Goal: Information Seeking & Learning: Learn about a topic

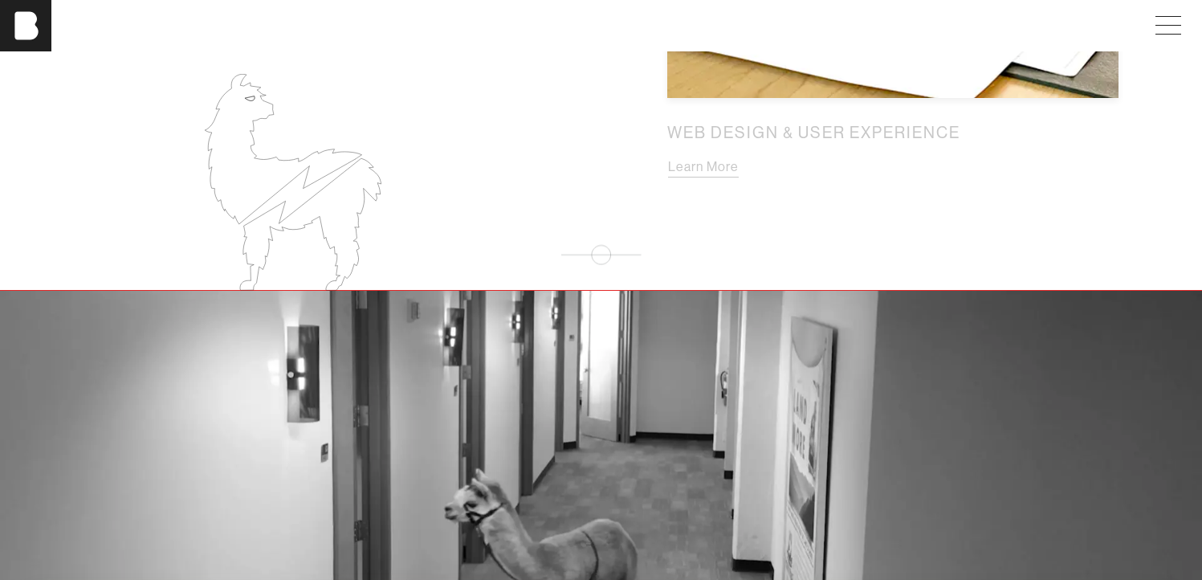
scroll to position [2225, 0]
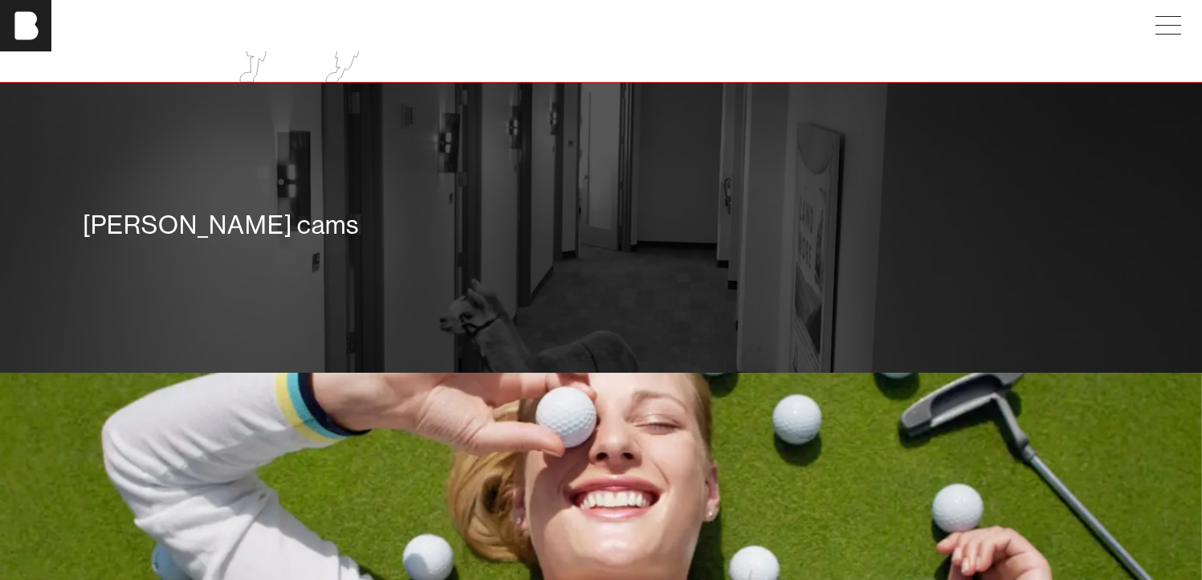
click at [508, 227] on div "[PERSON_NAME] cams" at bounding box center [601, 225] width 1037 height 32
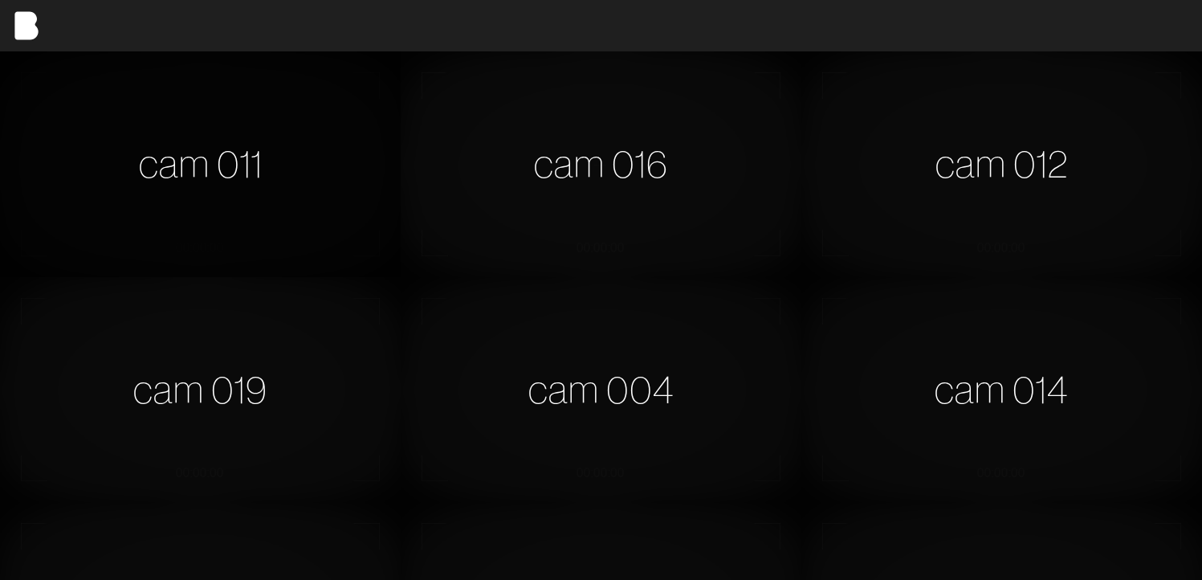
click at [276, 141] on div "cam 011" at bounding box center [200, 164] width 401 height 226
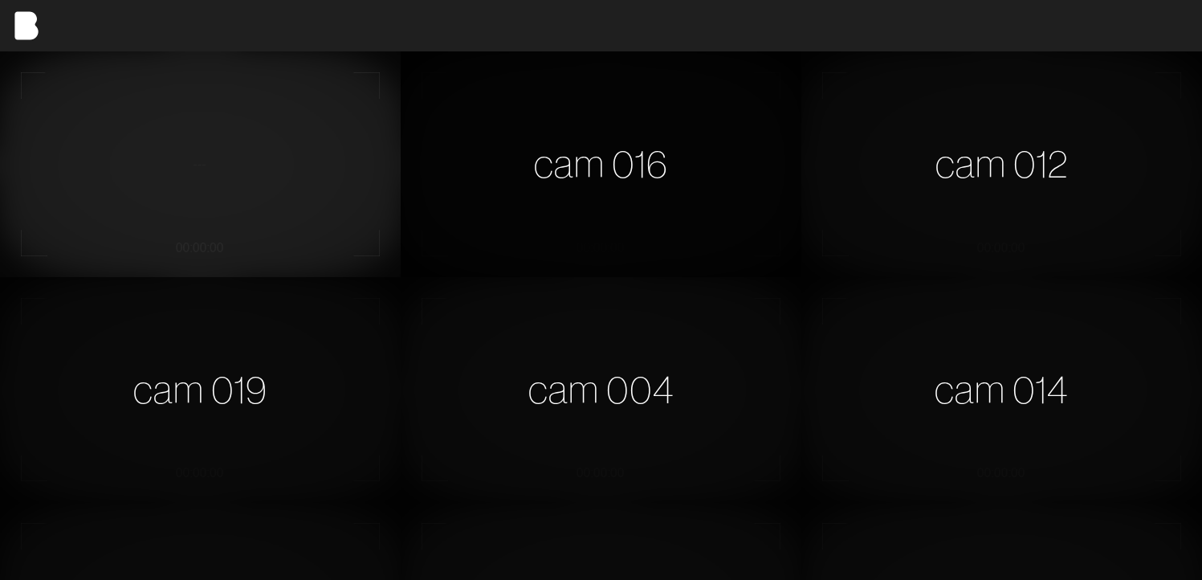
click at [536, 168] on div "cam 016" at bounding box center [601, 164] width 401 height 226
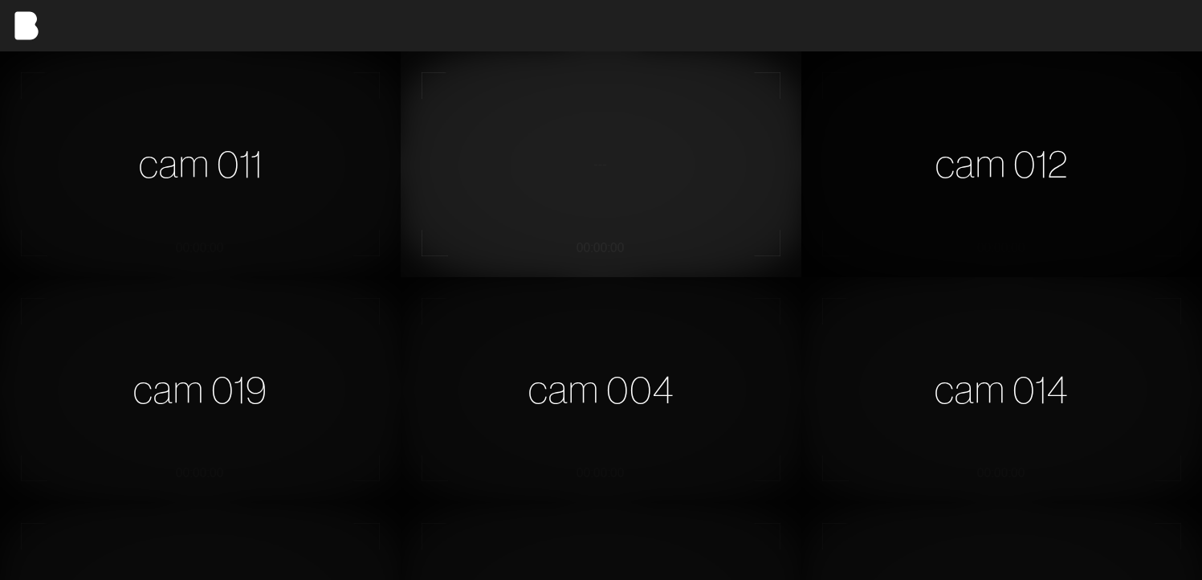
click at [911, 176] on div "cam 012" at bounding box center [1002, 164] width 401 height 226
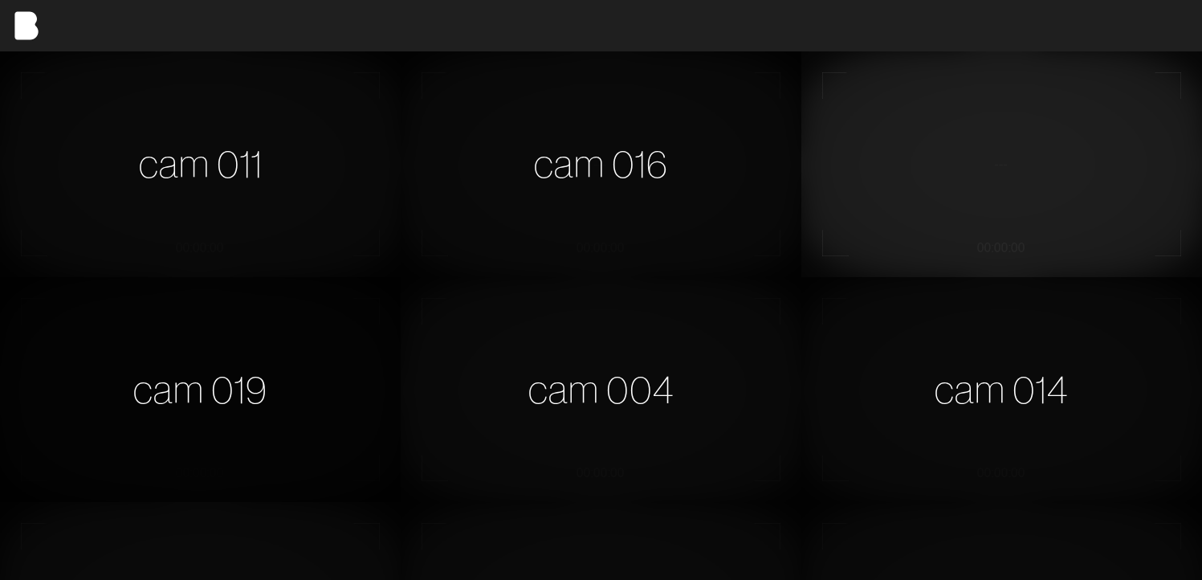
click at [254, 344] on div "cam 019" at bounding box center [200, 390] width 401 height 226
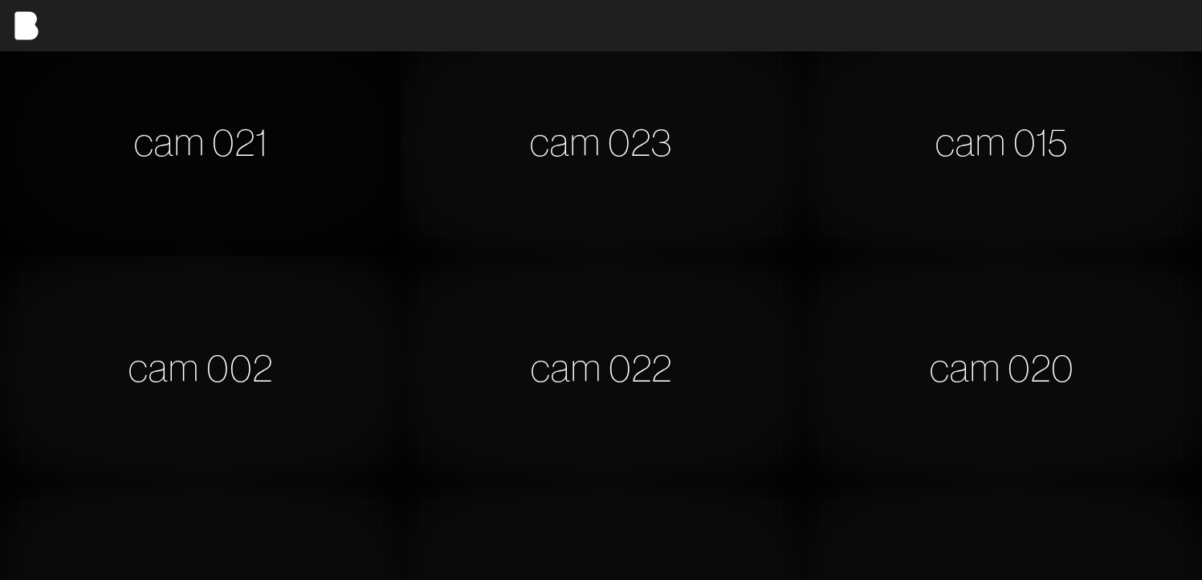
scroll to position [708, 0]
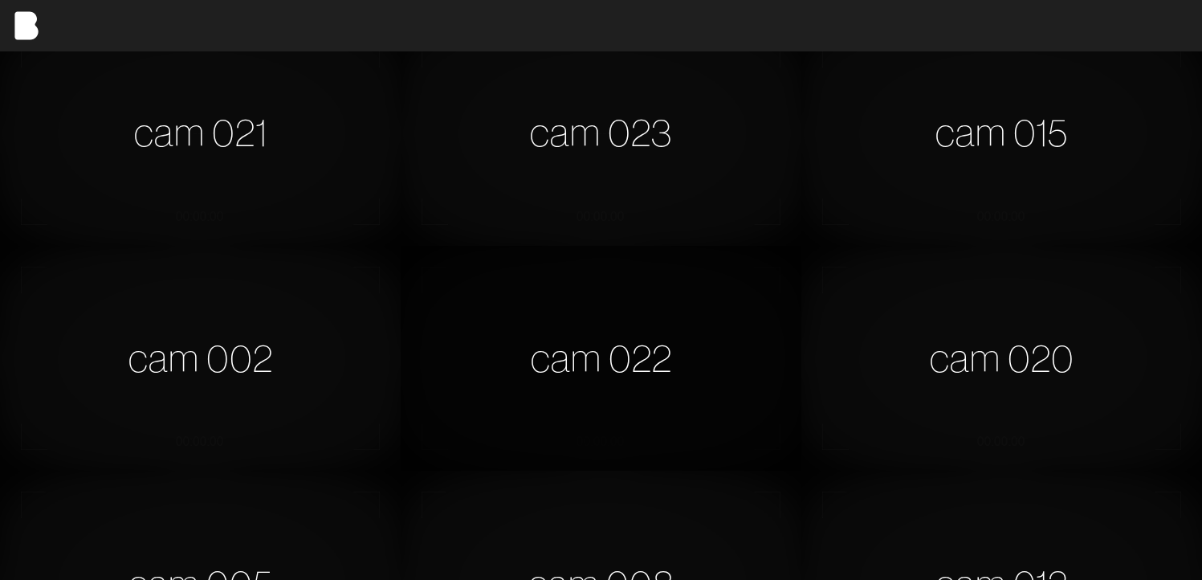
click at [486, 341] on div "cam 022" at bounding box center [601, 359] width 401 height 226
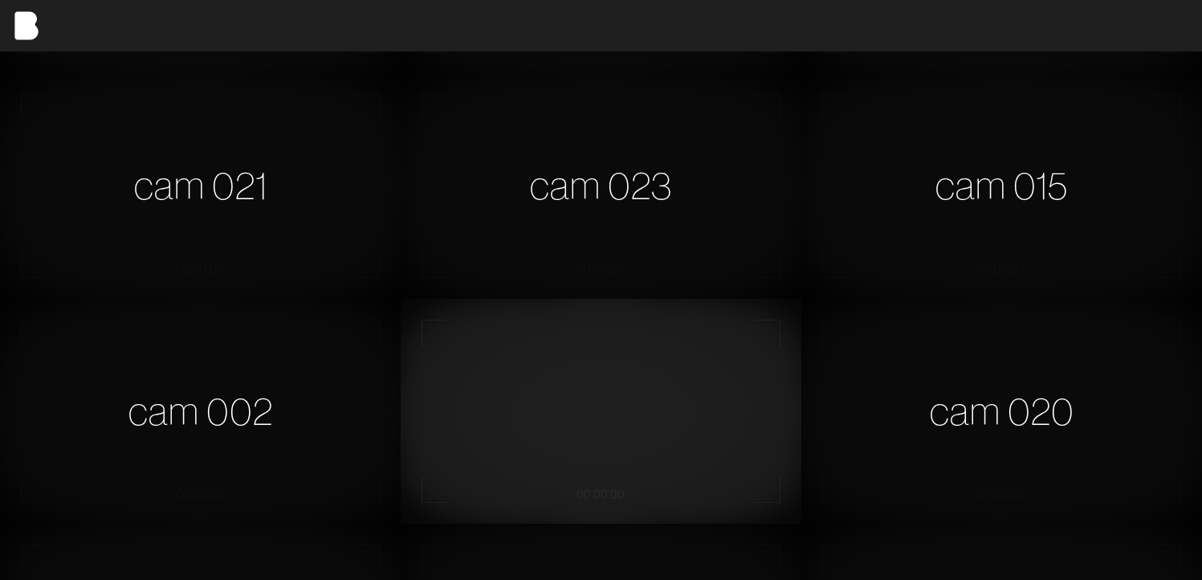
scroll to position [0, 0]
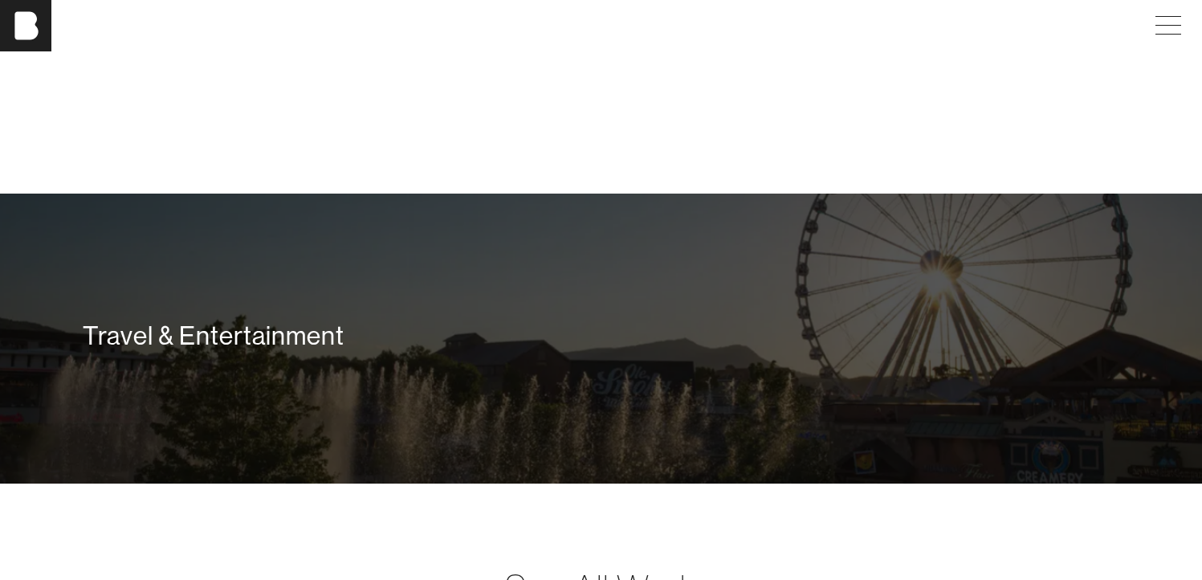
scroll to position [3506, 0]
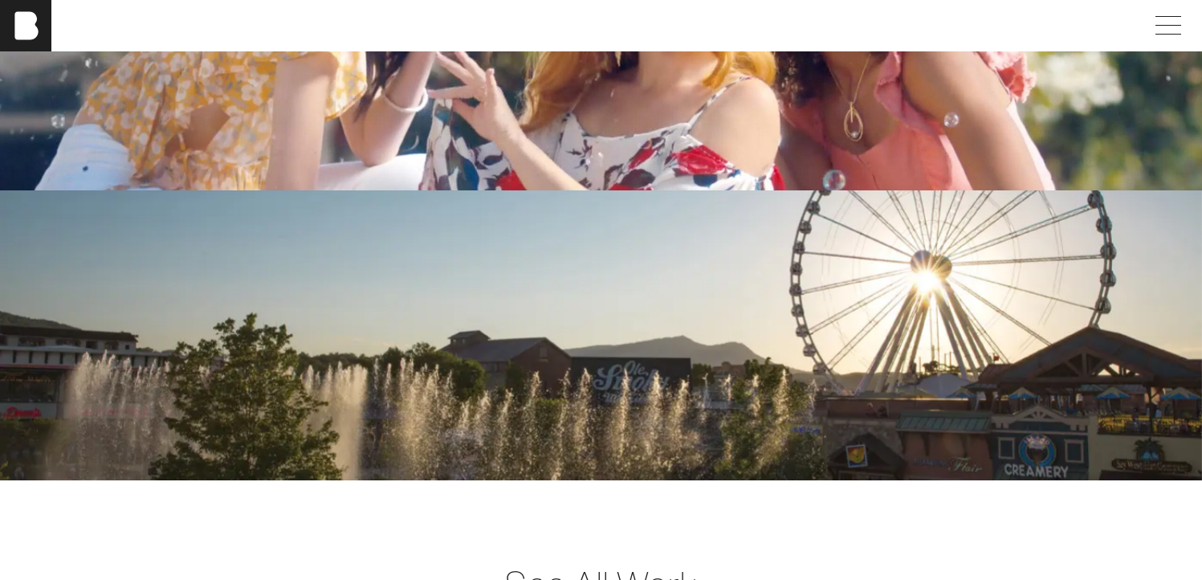
click at [337, 349] on div "Travel & Entertainment" at bounding box center [601, 332] width 1037 height 32
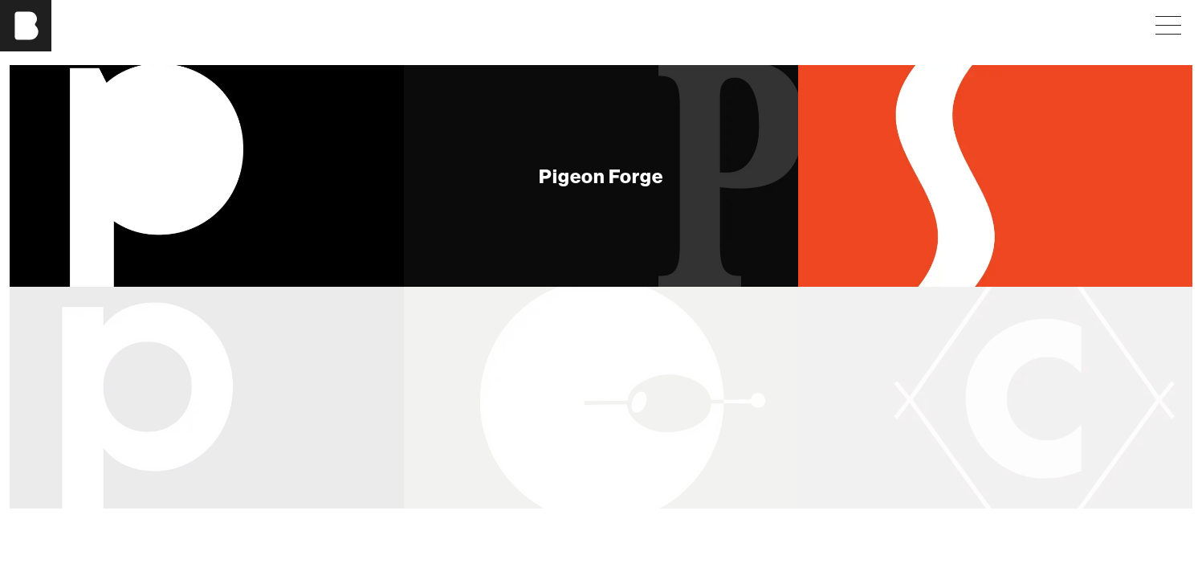
scroll to position [227, 0]
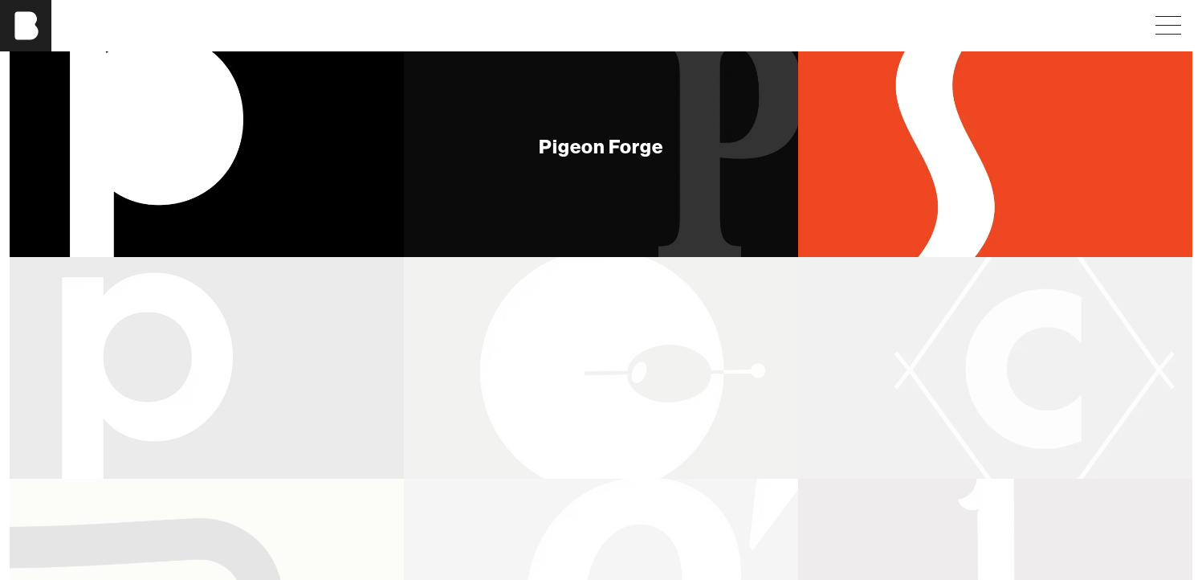
click at [676, 173] on div "Pigeon Forge" at bounding box center [601, 146] width 394 height 222
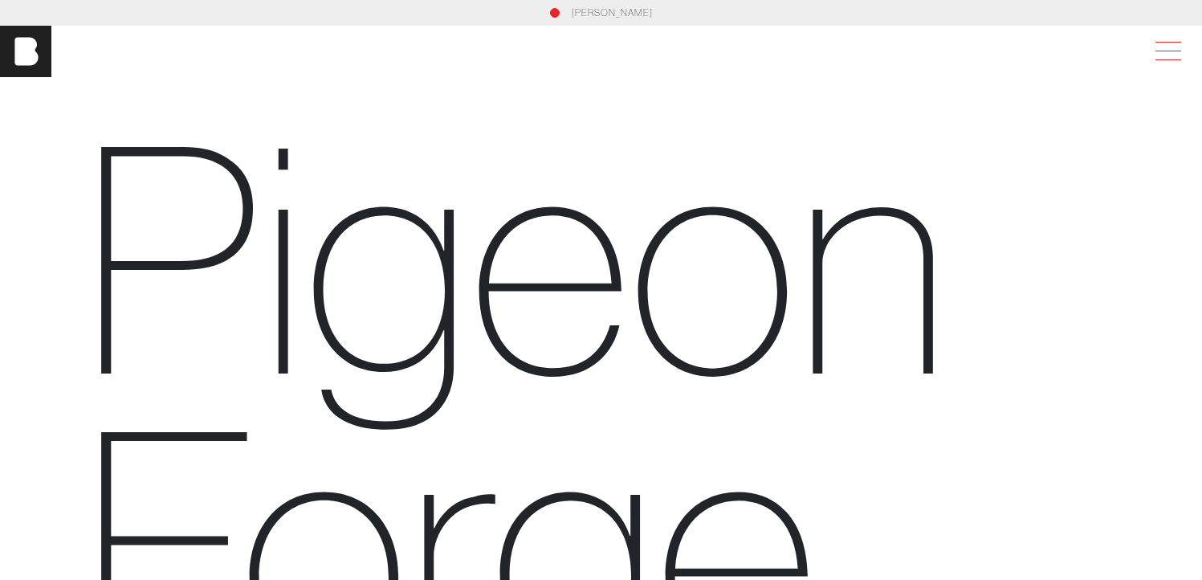
click at [1177, 47] on span at bounding box center [1165, 51] width 37 height 29
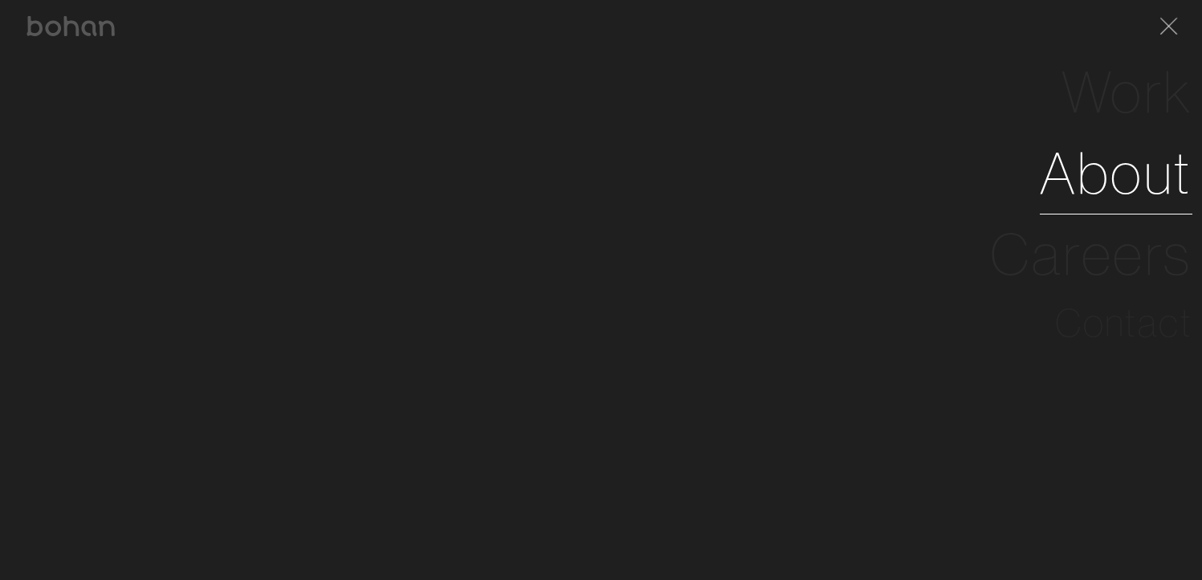
click at [1118, 169] on link "About" at bounding box center [1116, 173] width 153 height 81
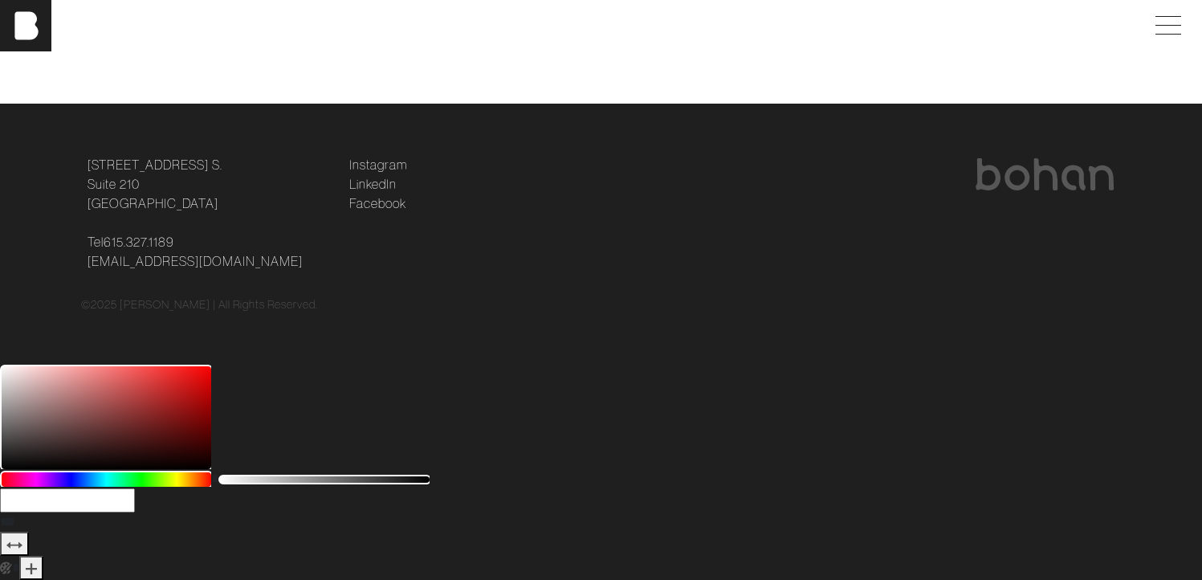
scroll to position [3274, 12]
click at [214, 39] on span "Join the Team" at bounding box center [160, 20] width 159 height 39
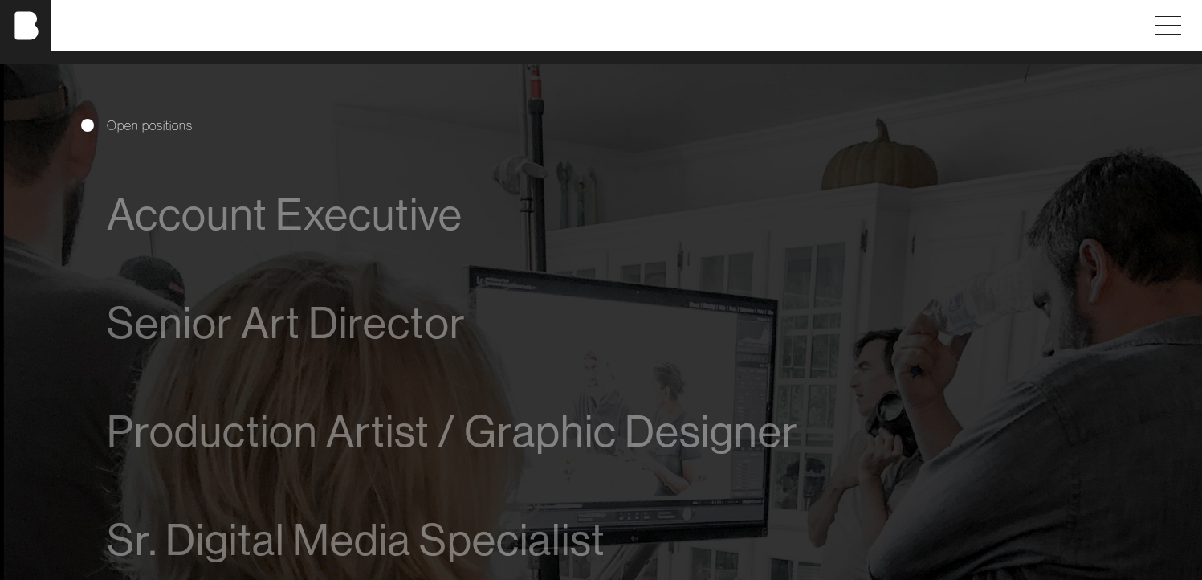
scroll to position [843, 0]
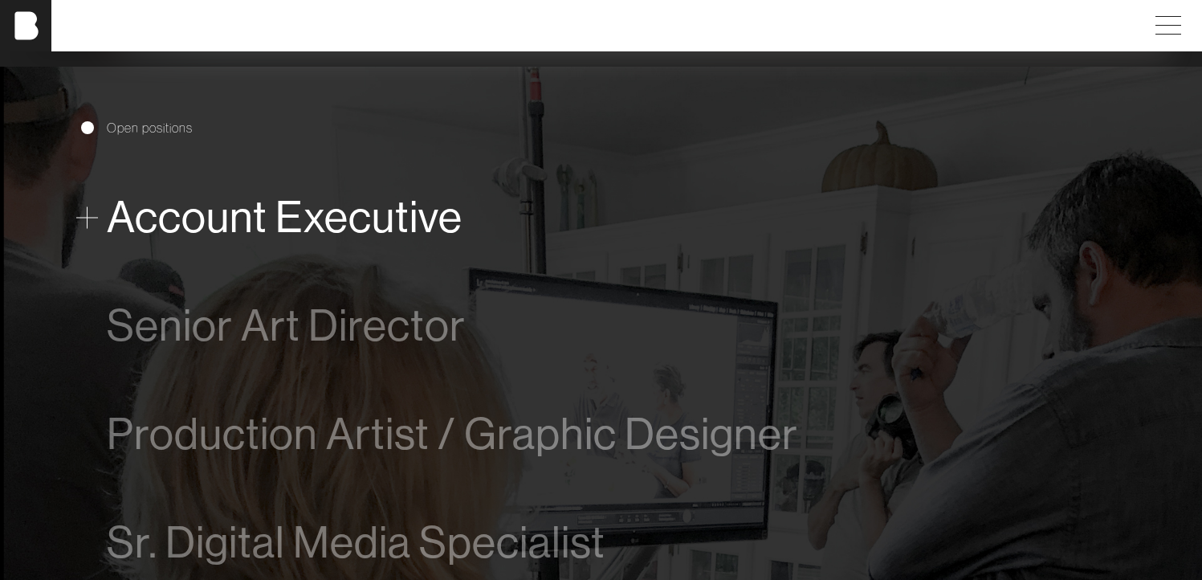
click at [83, 216] on span at bounding box center [87, 217] width 22 height 22
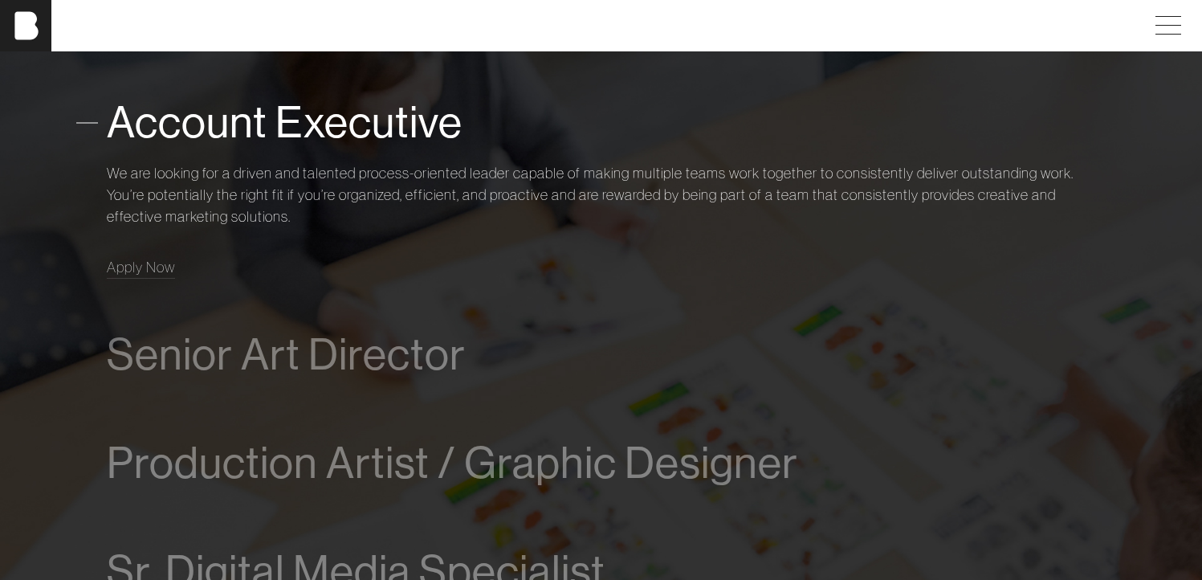
scroll to position [938, 0]
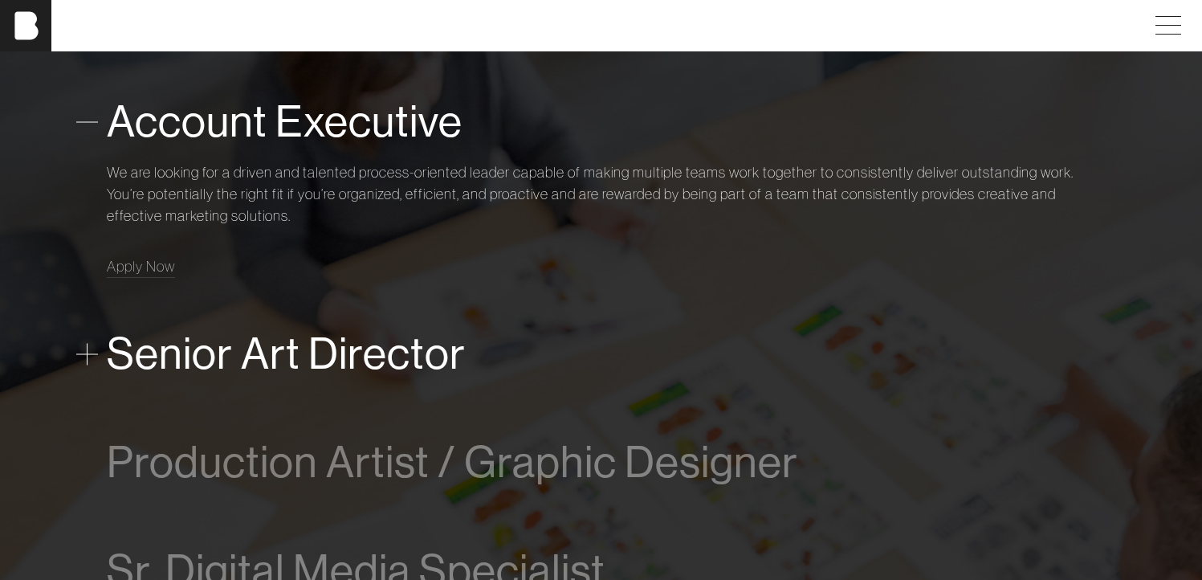
click at [137, 356] on span "Senior Art Director" at bounding box center [286, 353] width 359 height 49
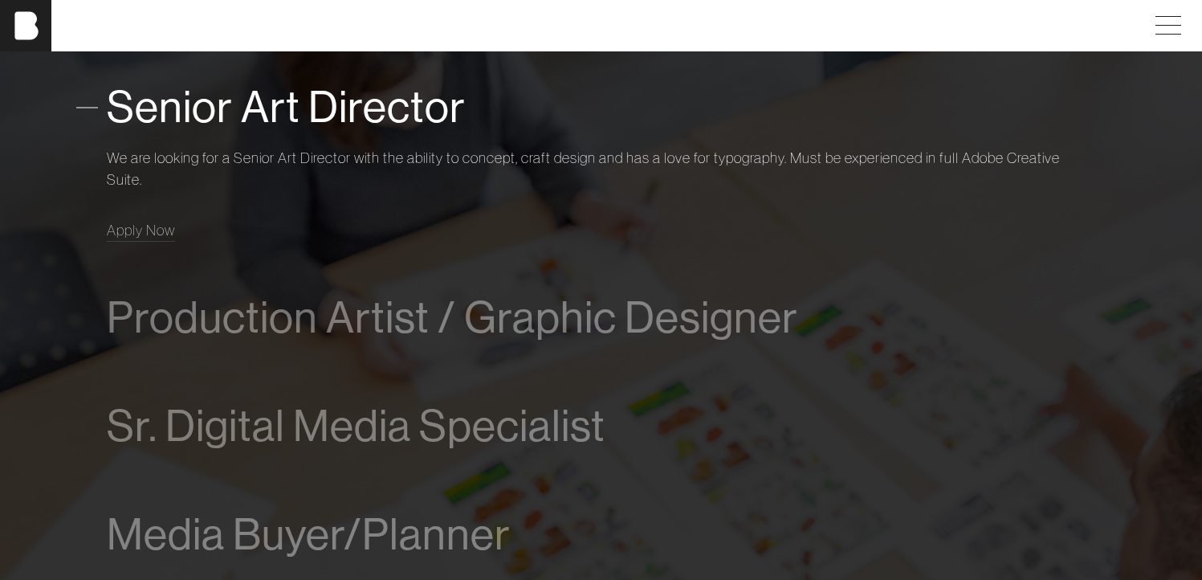
scroll to position [1062, 0]
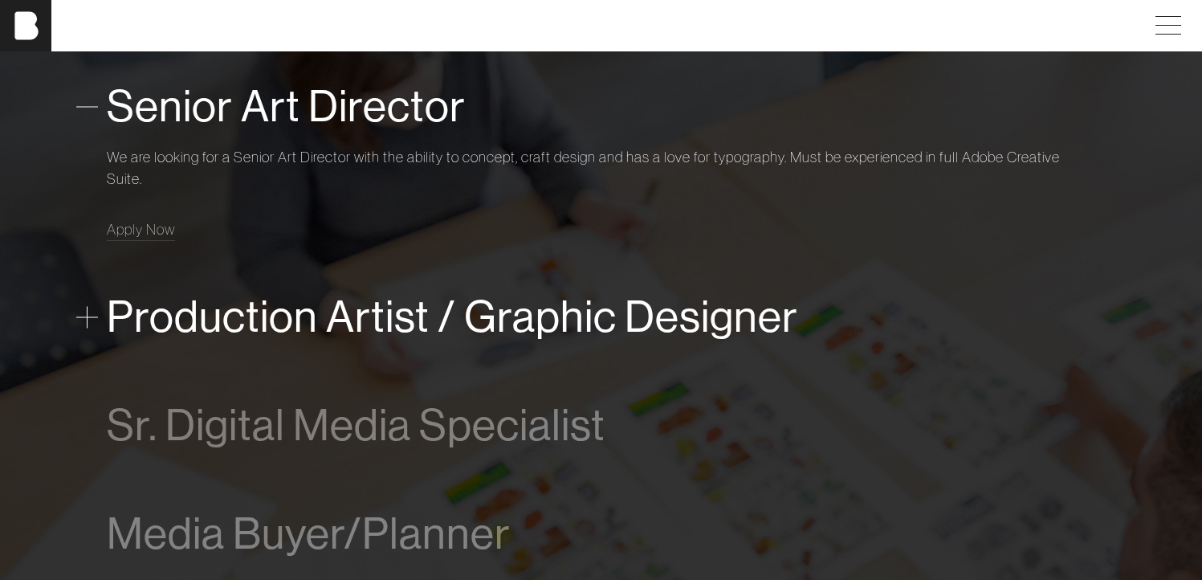
click at [149, 325] on span "Production Artist / Graphic Designer" at bounding box center [453, 316] width 692 height 49
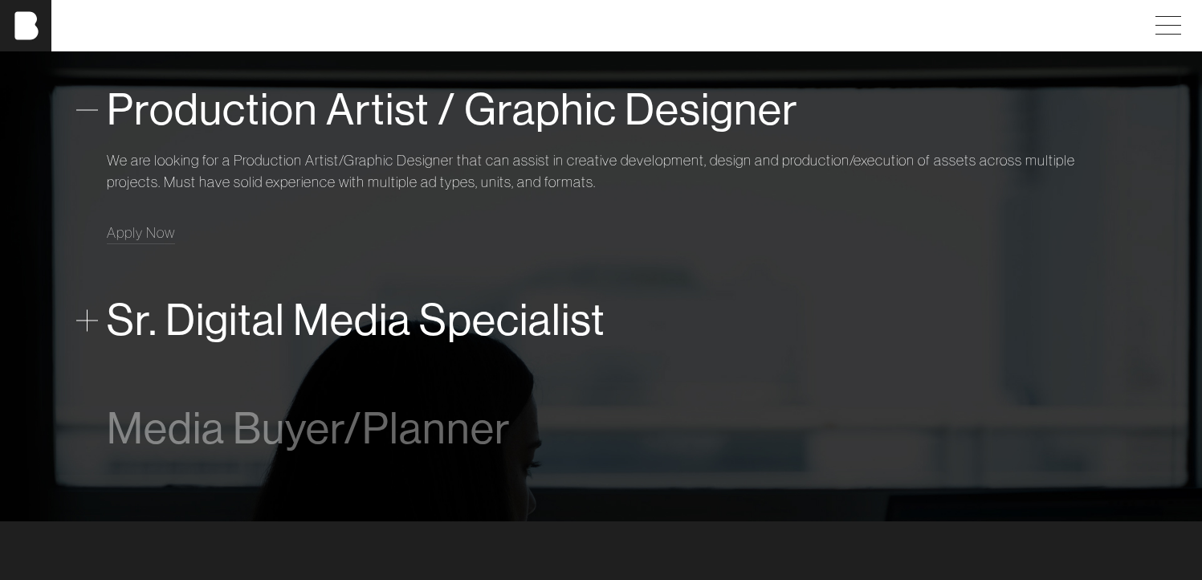
scroll to position [1177, 0]
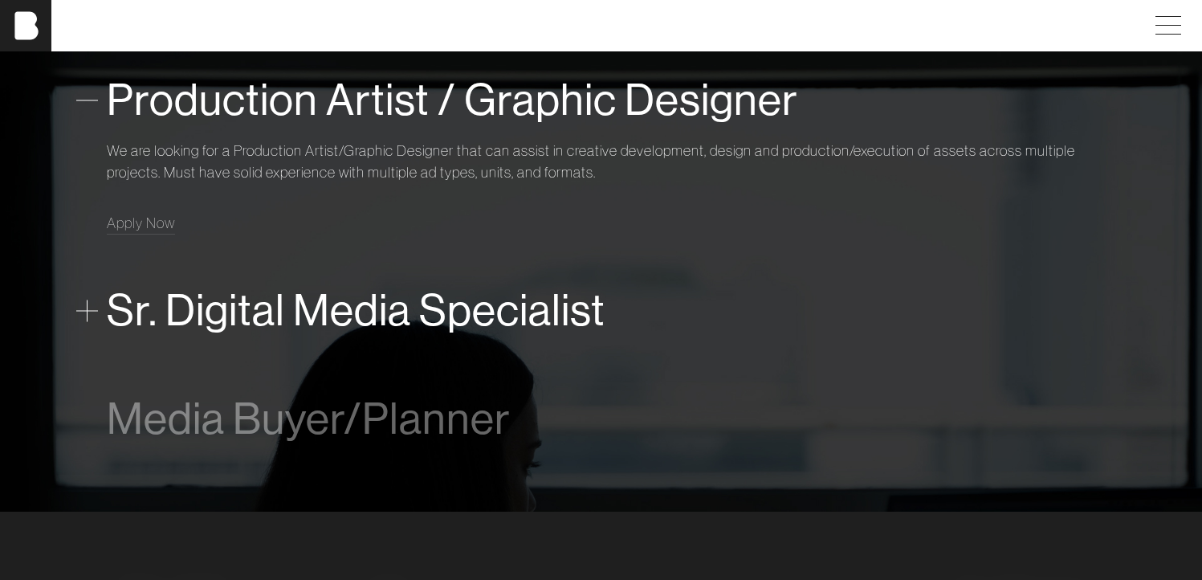
click at [202, 330] on span "Sr. Digital Media Specialist" at bounding box center [356, 310] width 499 height 49
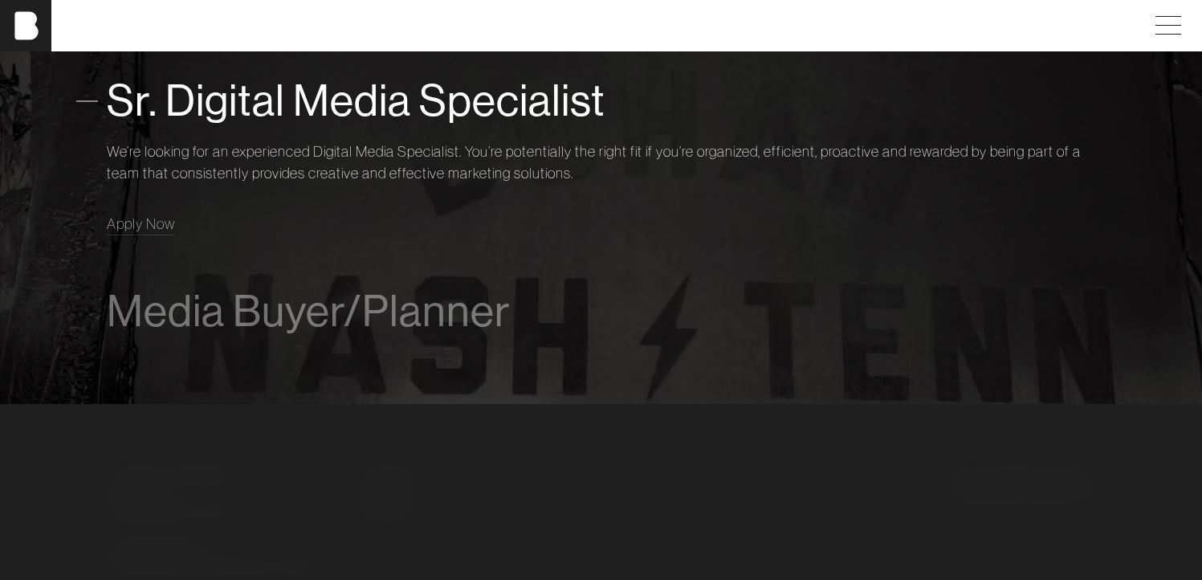
scroll to position [1296, 0]
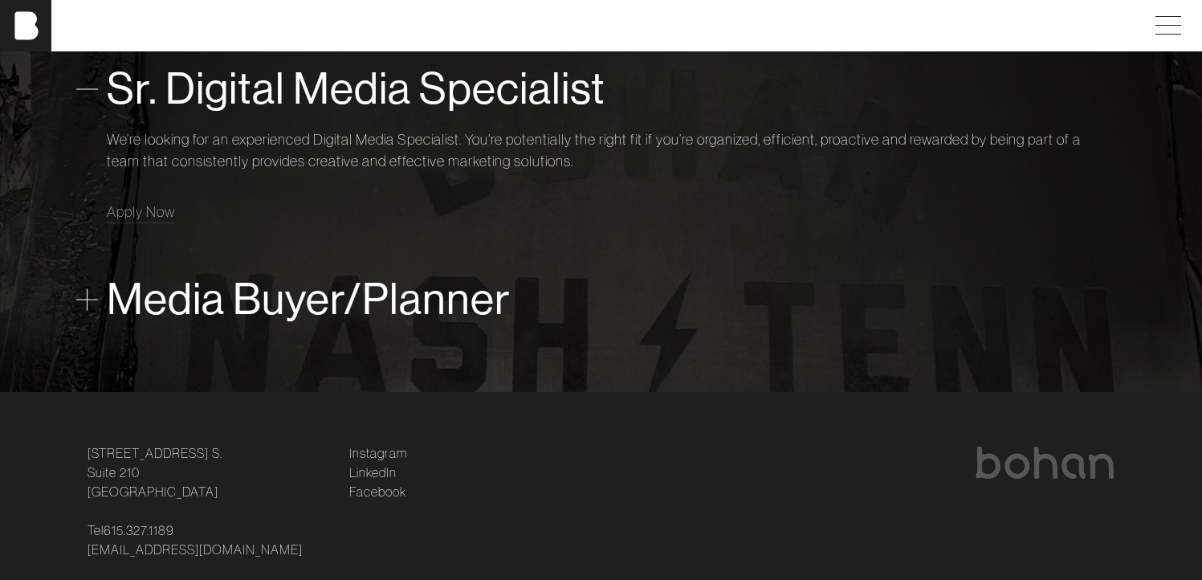
click at [220, 304] on span "Media Buyer/Planner" at bounding box center [309, 299] width 404 height 49
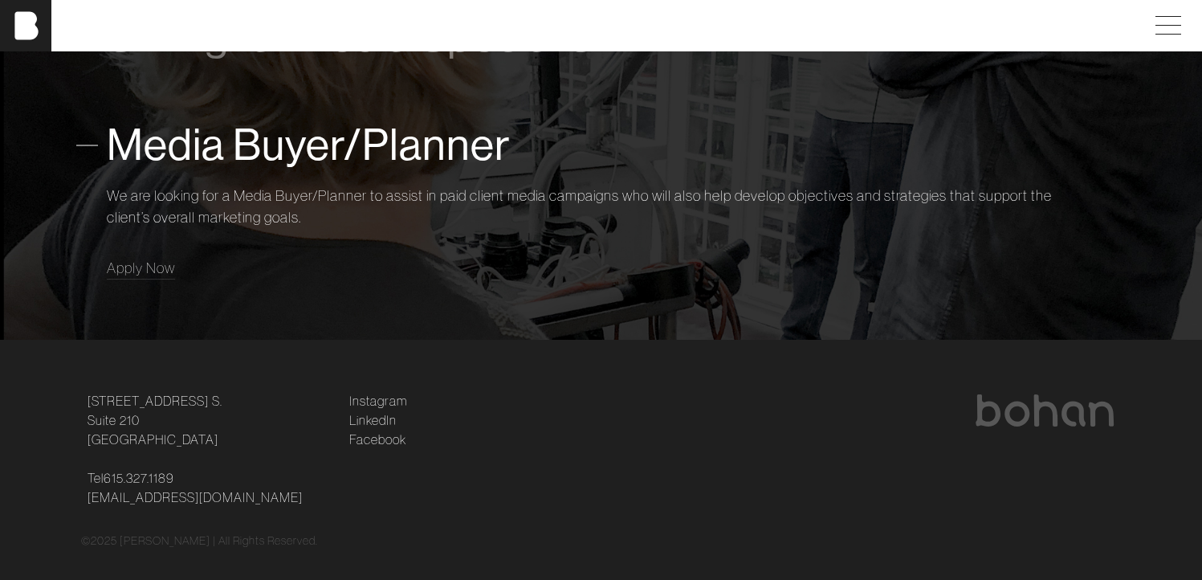
scroll to position [1369, 0]
